Goal: Navigation & Orientation: Find specific page/section

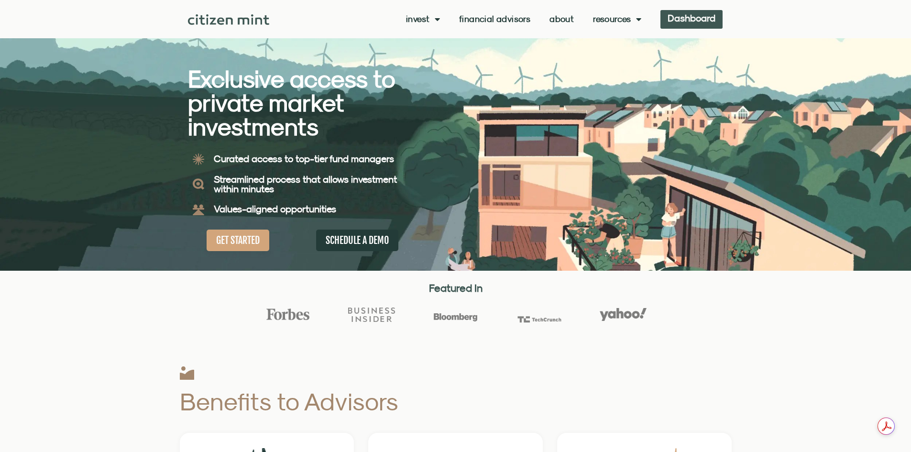
click at [706, 20] on link "Dashboard" at bounding box center [692, 19] width 62 height 19
click at [691, 23] on link "Dashboard" at bounding box center [692, 19] width 62 height 19
click at [690, 22] on link "Dashboard" at bounding box center [692, 19] width 62 height 19
